Goal: Obtain resource: Download file/media

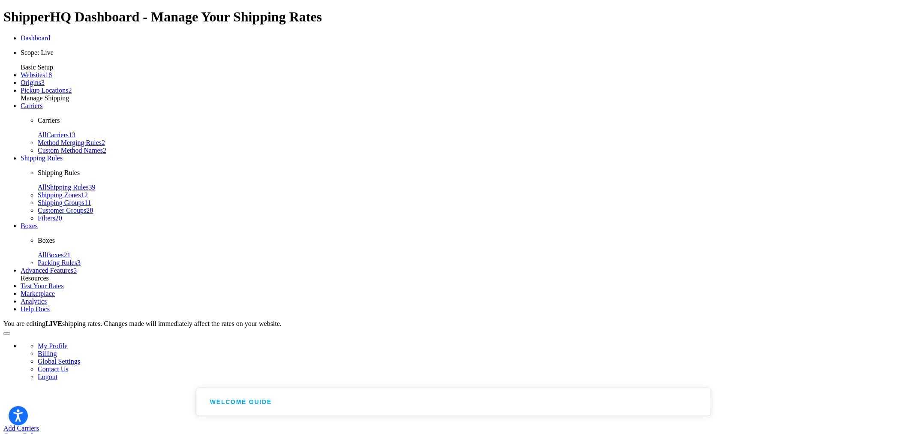
click at [65, 57] on li "Scope: Live" at bounding box center [462, 53] width 883 height 8
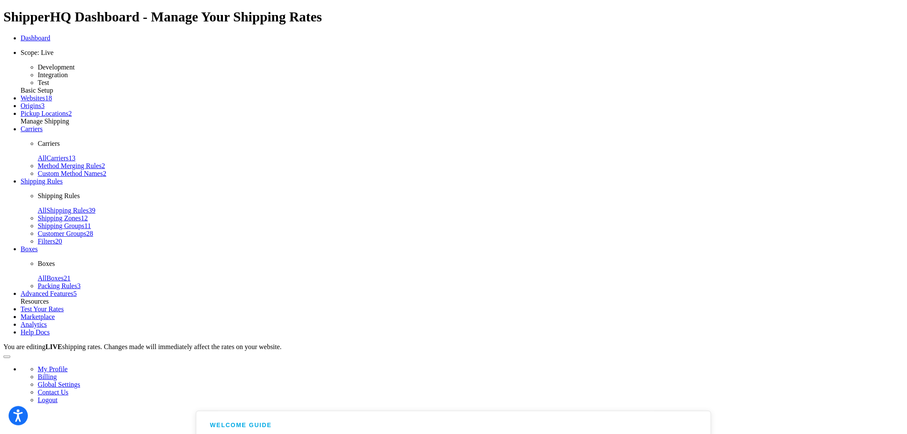
click at [58, 71] on li "Development" at bounding box center [471, 67] width 866 height 8
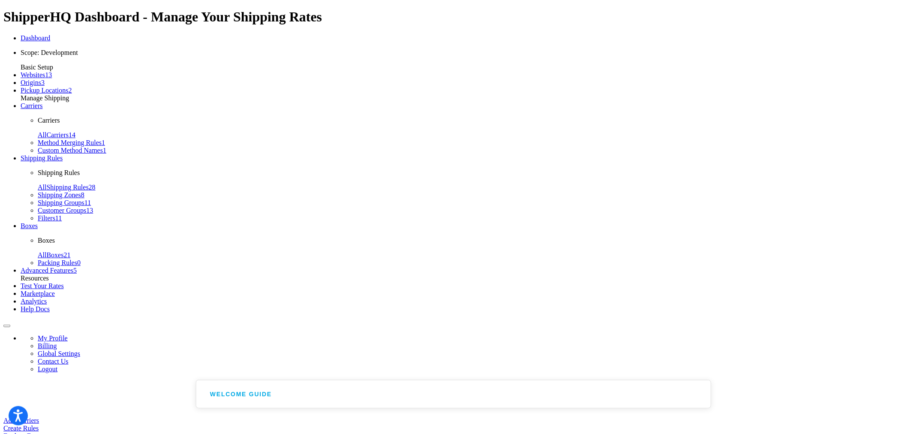
click at [35, 222] on link "Boxes" at bounding box center [29, 225] width 17 height 7
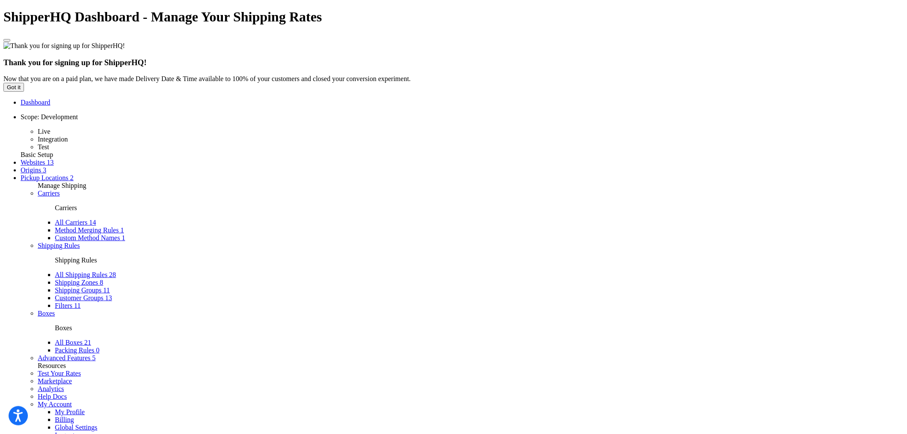
select select "50"
